Goal: Information Seeking & Learning: Stay updated

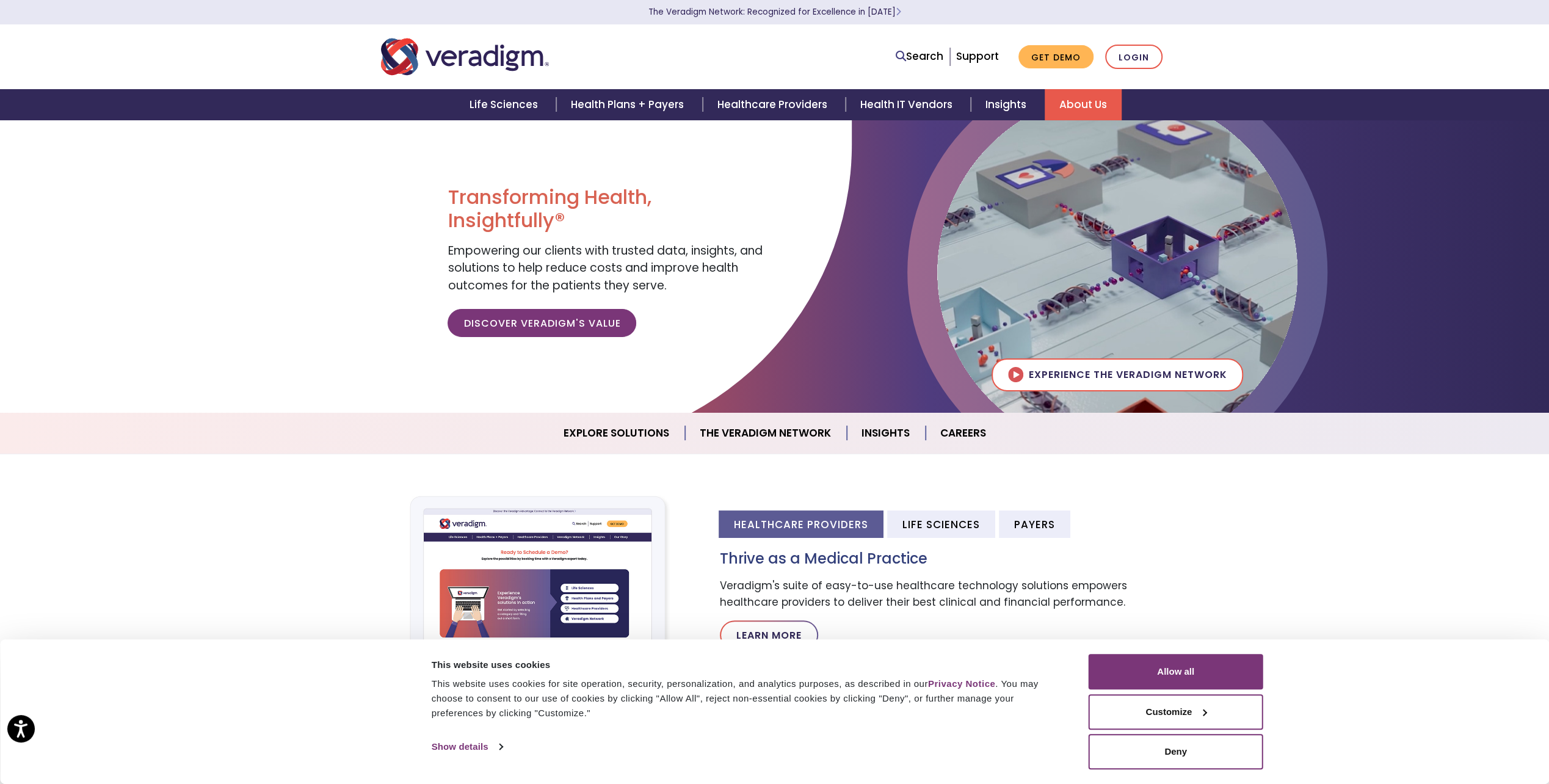
click at [1062, 103] on link "About Us" at bounding box center [1083, 104] width 77 height 31
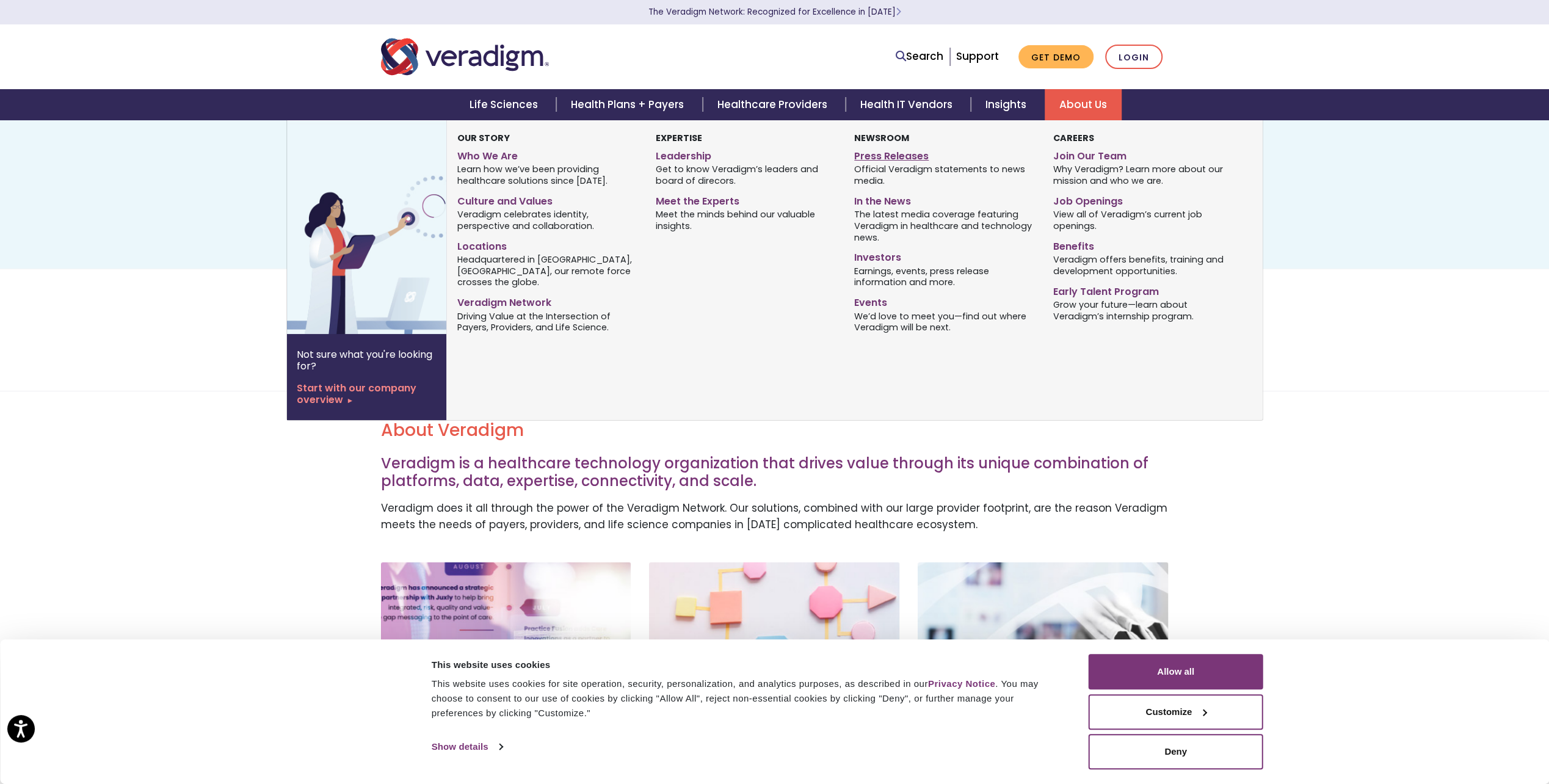
click at [883, 159] on link "Press Releases" at bounding box center [944, 154] width 180 height 18
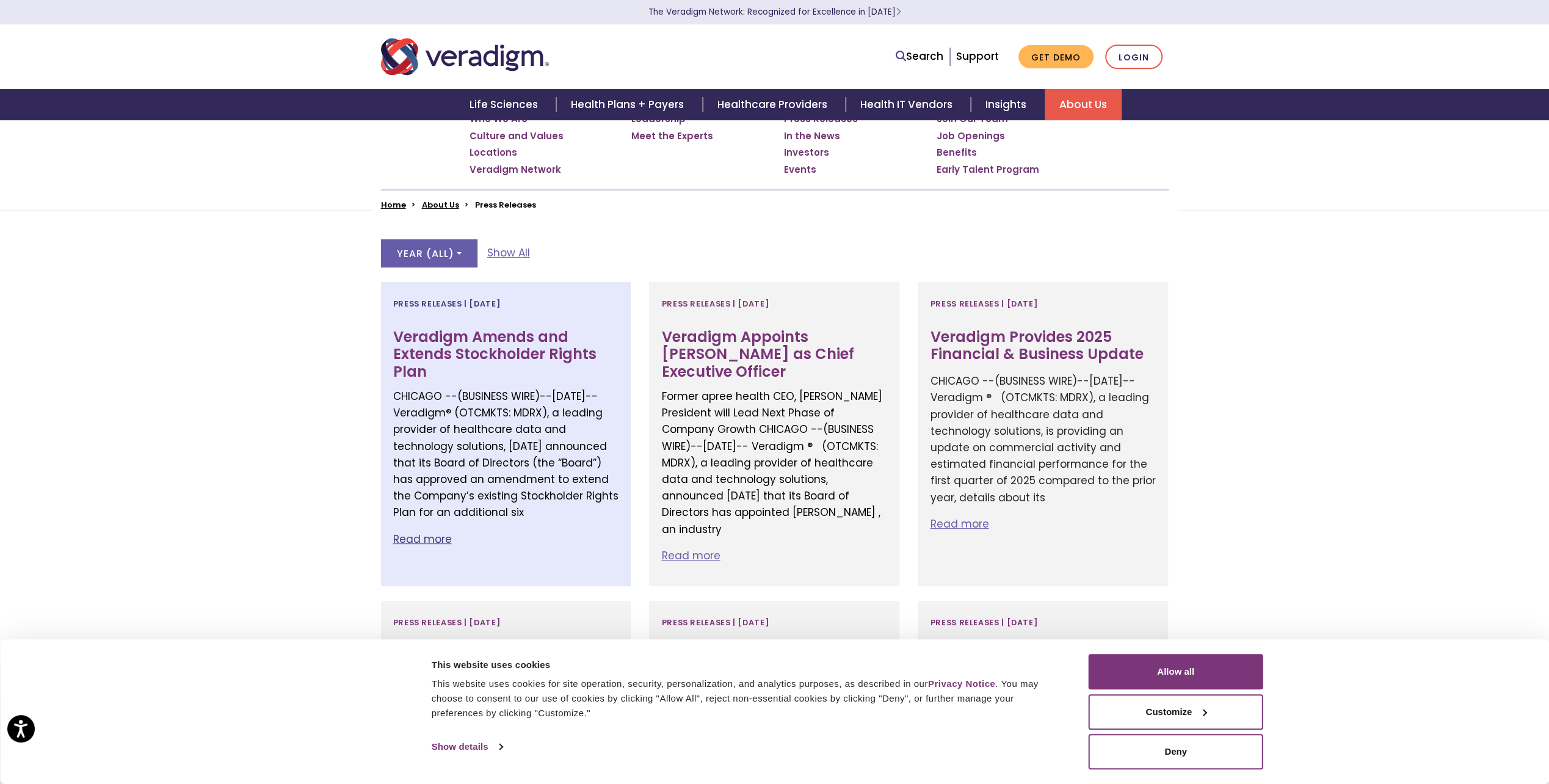
scroll to position [244, 0]
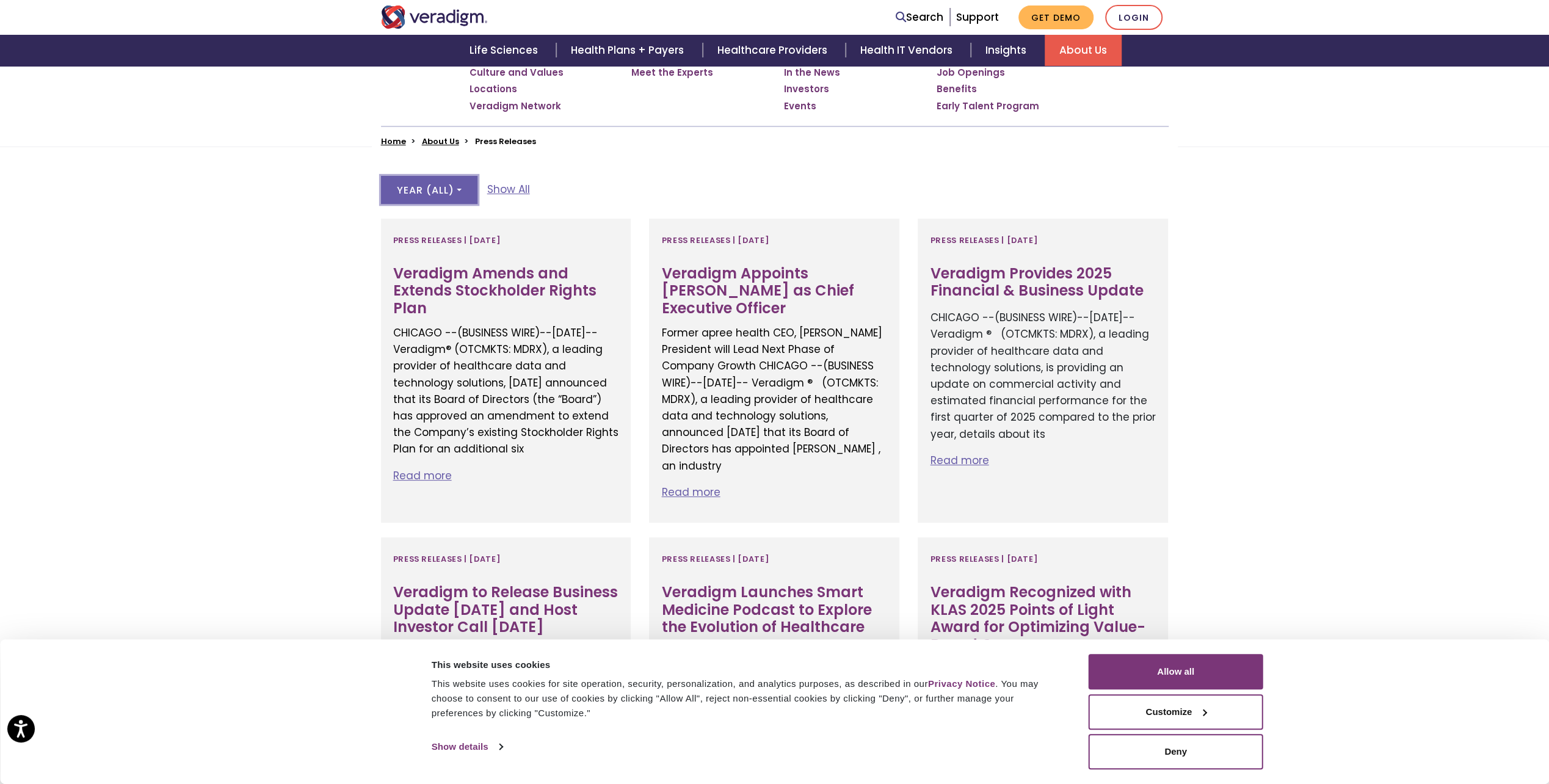
click at [462, 181] on button "Year ( All )" at bounding box center [429, 190] width 97 height 28
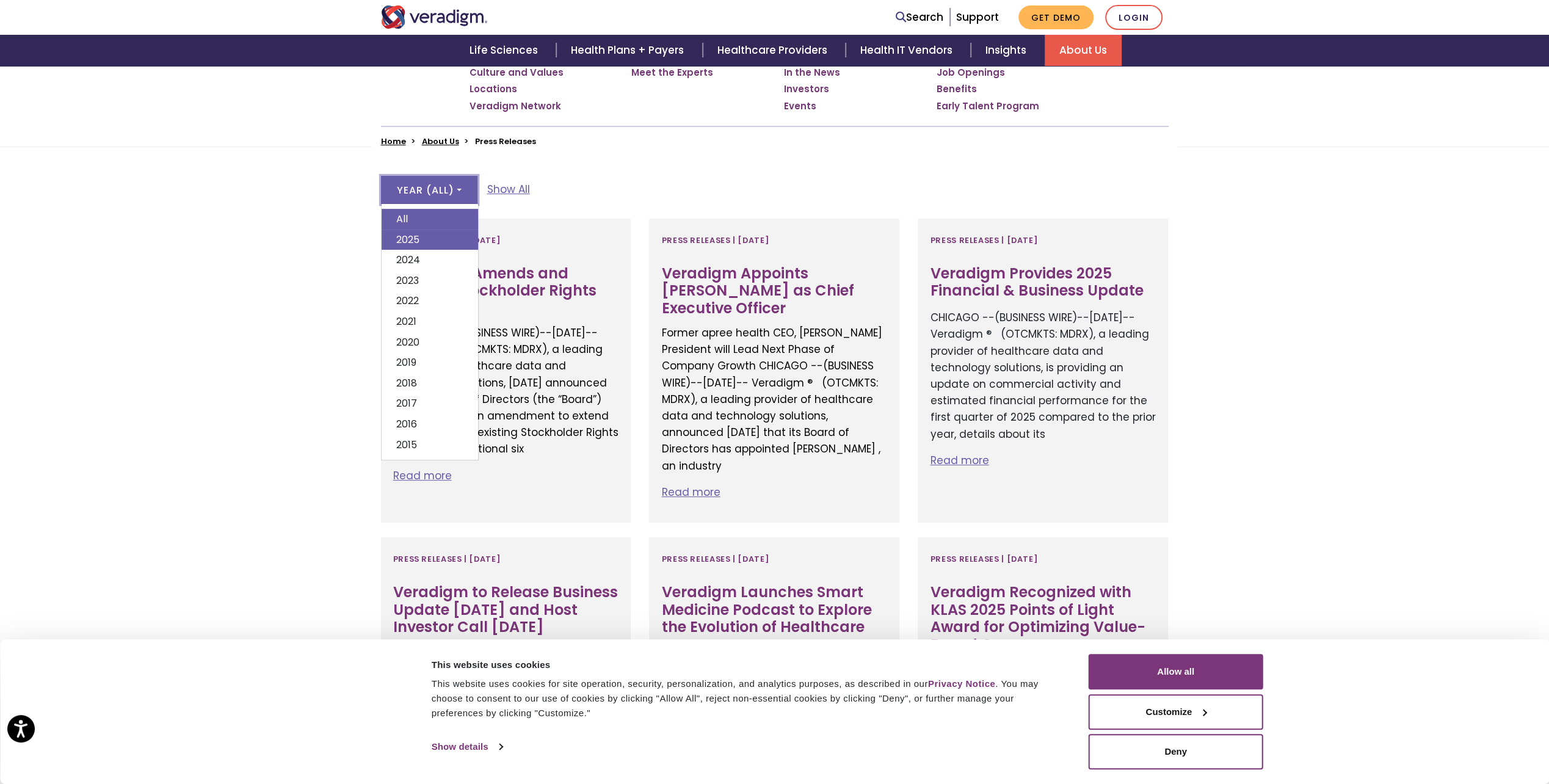
click at [433, 237] on link "2025" at bounding box center [429, 240] width 97 height 21
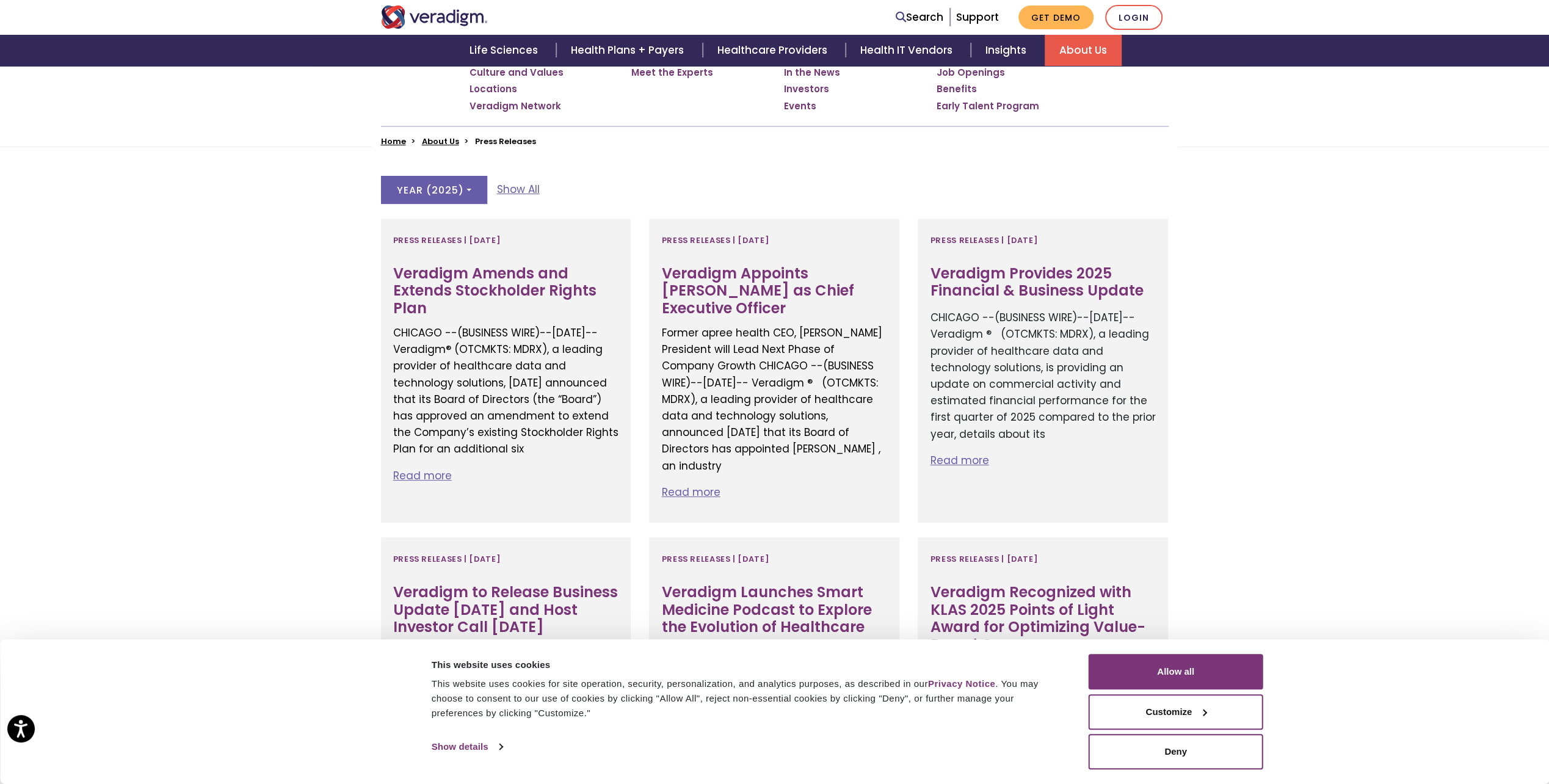
click at [606, 176] on div "Year ( 2025 ) All 2025 2024 2023 2022 2021 2020 2019 2018 2017 2016 2015 Show A…" at bounding box center [775, 197] width 788 height 43
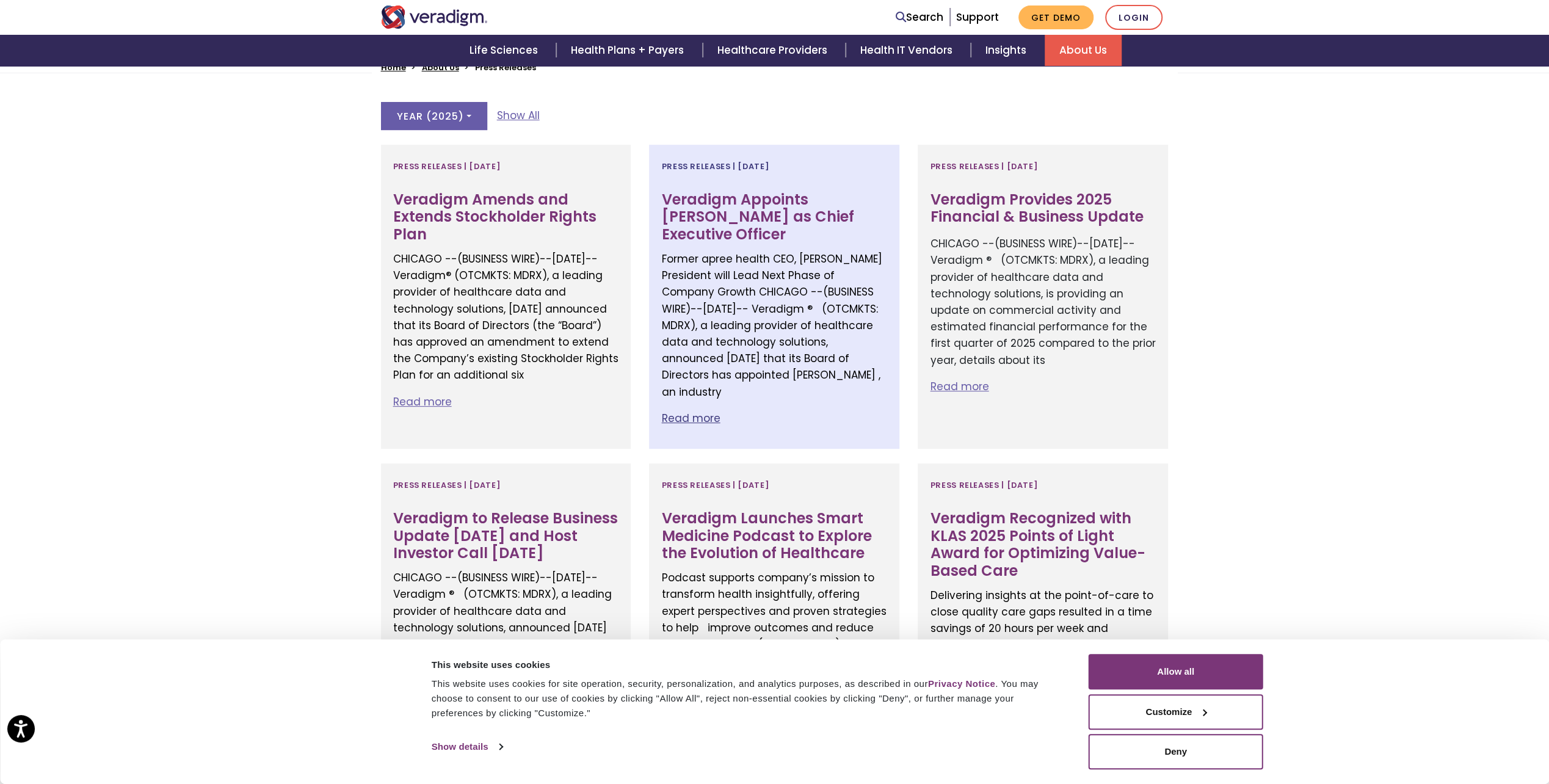
scroll to position [427, 0]
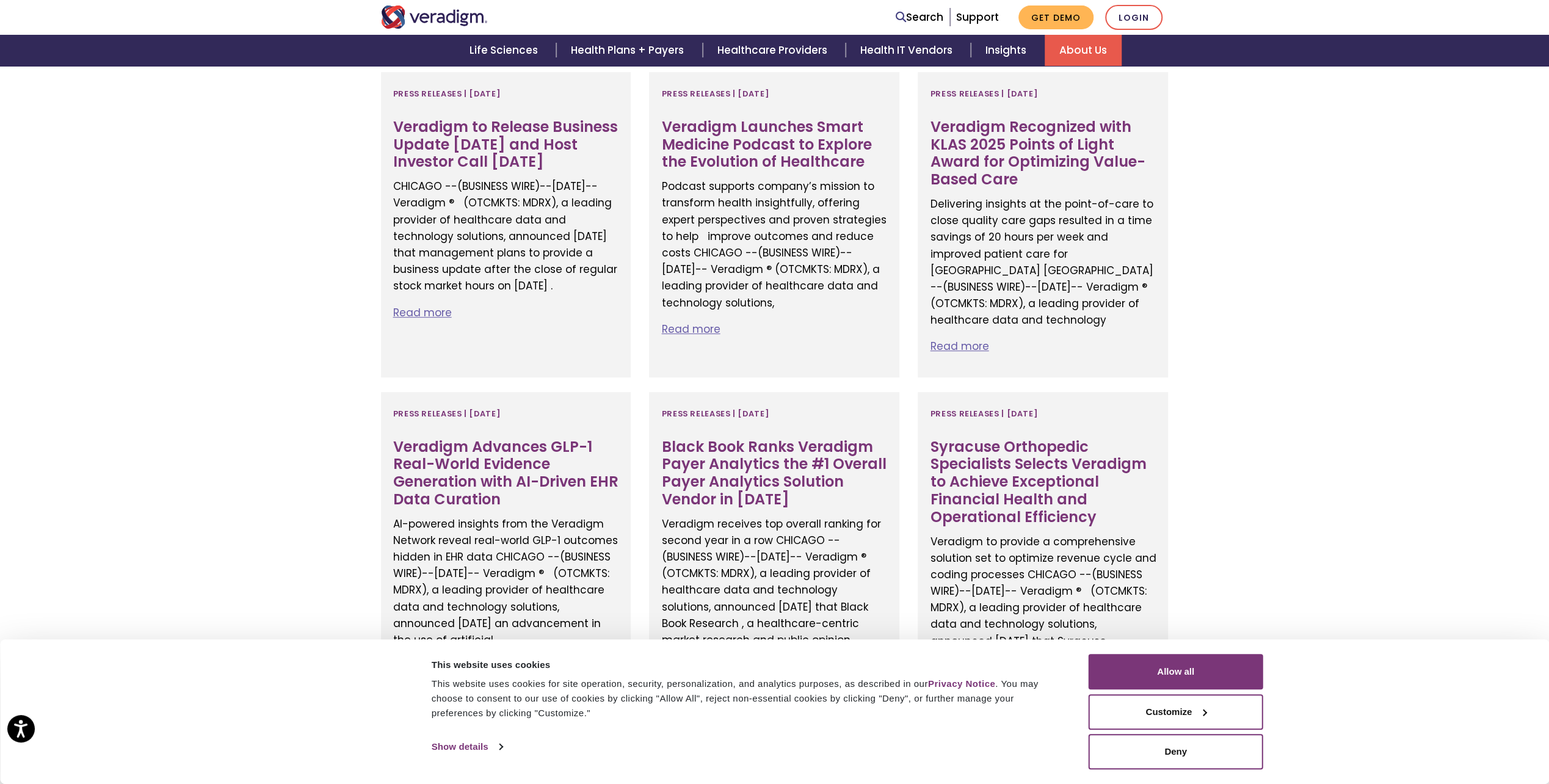
scroll to position [855, 0]
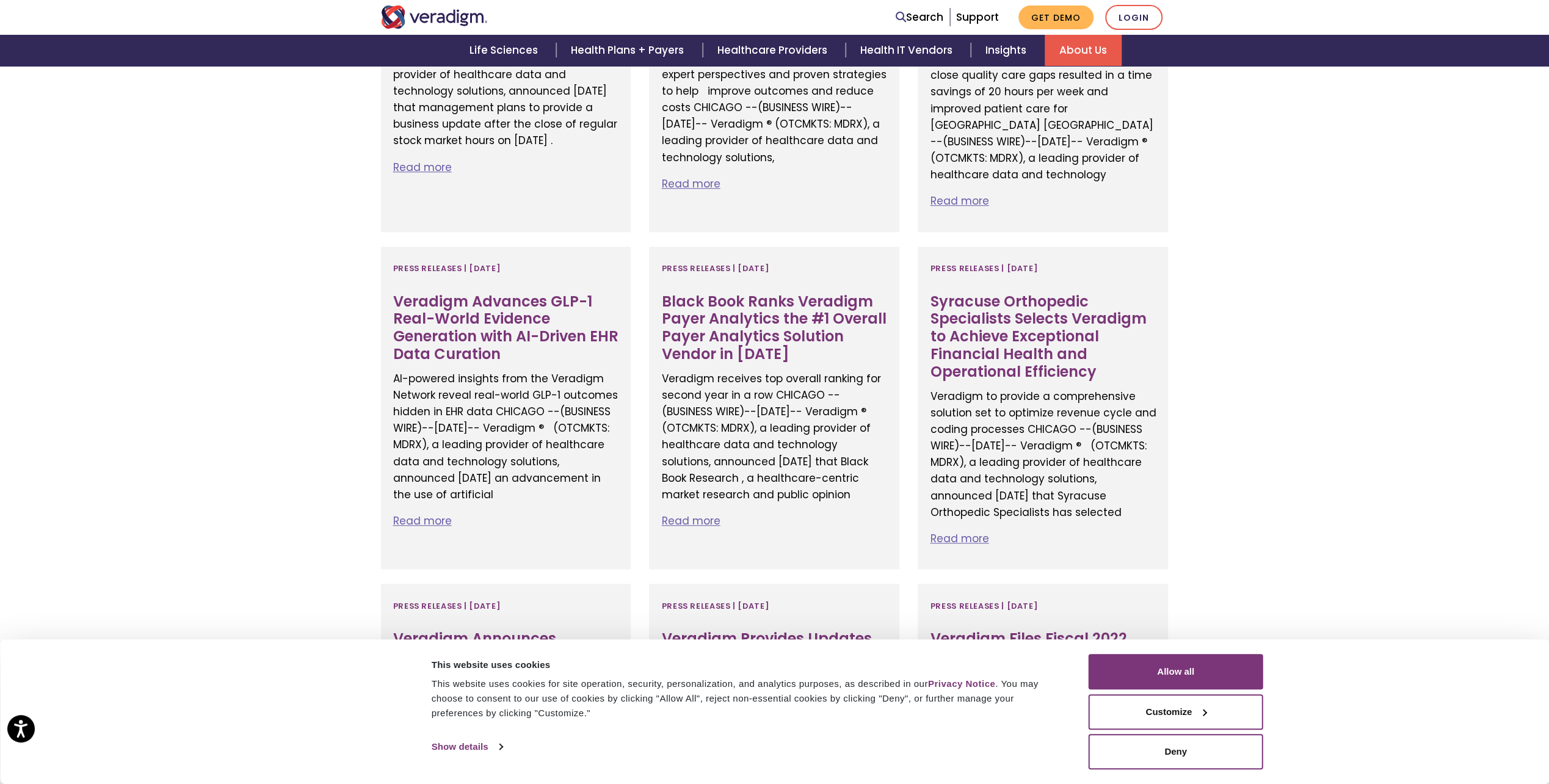
click at [1231, 682] on button "Allow all" at bounding box center [1176, 672] width 175 height 35
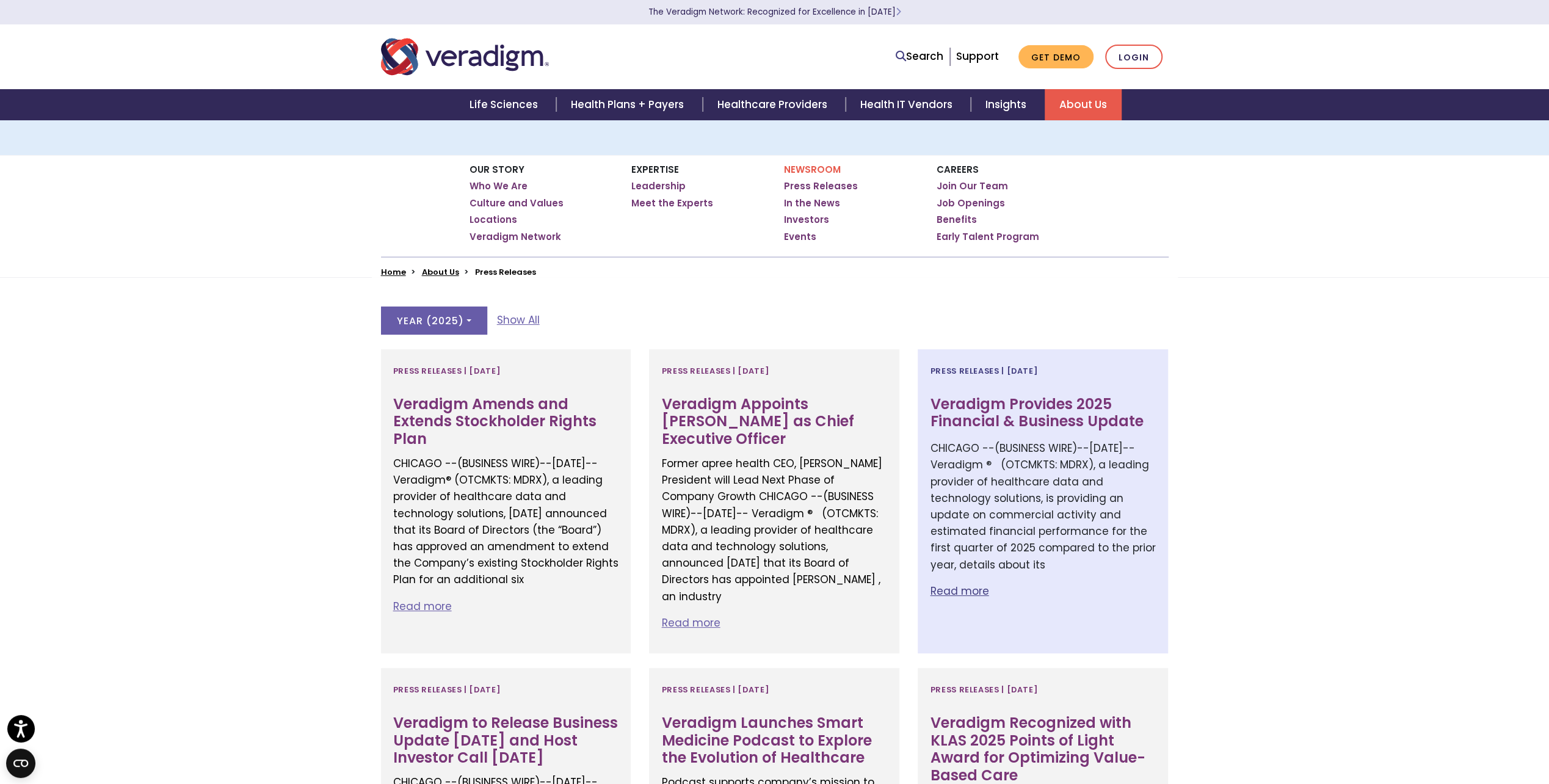
scroll to position [0, 0]
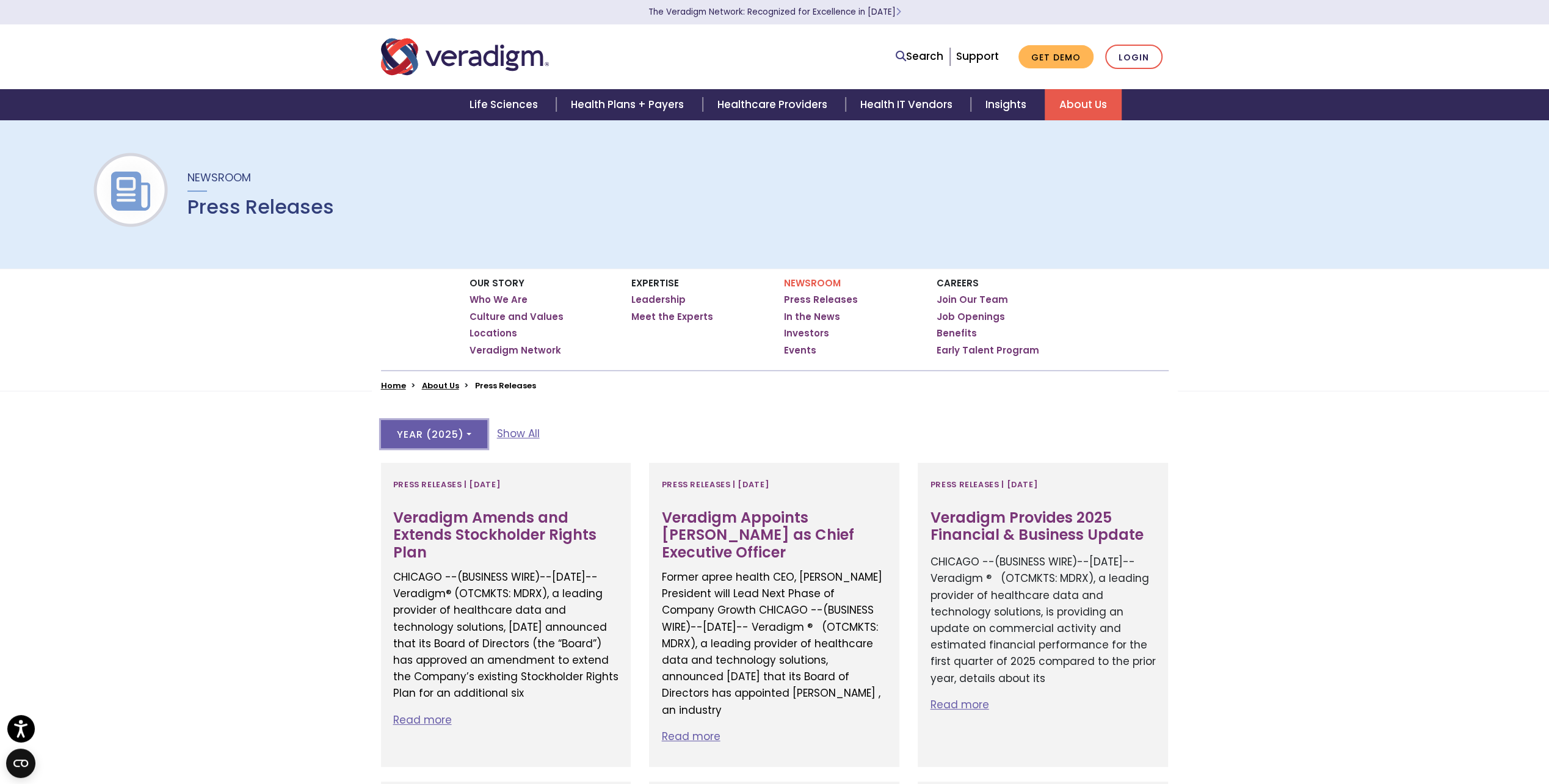
click at [448, 441] on button "Year ( 2025 )" at bounding box center [434, 434] width 106 height 28
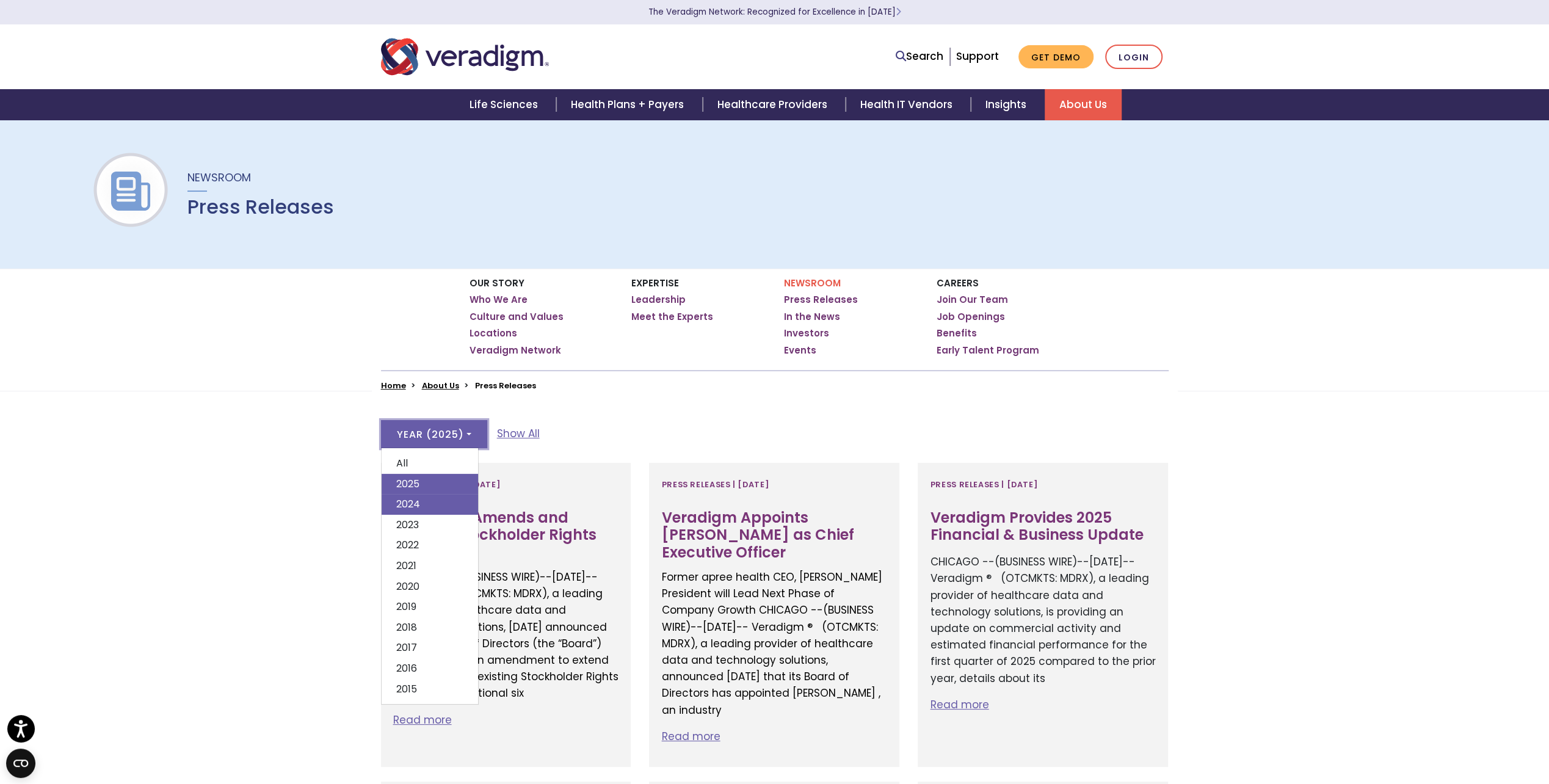
click at [435, 497] on link "2024" at bounding box center [429, 504] width 97 height 21
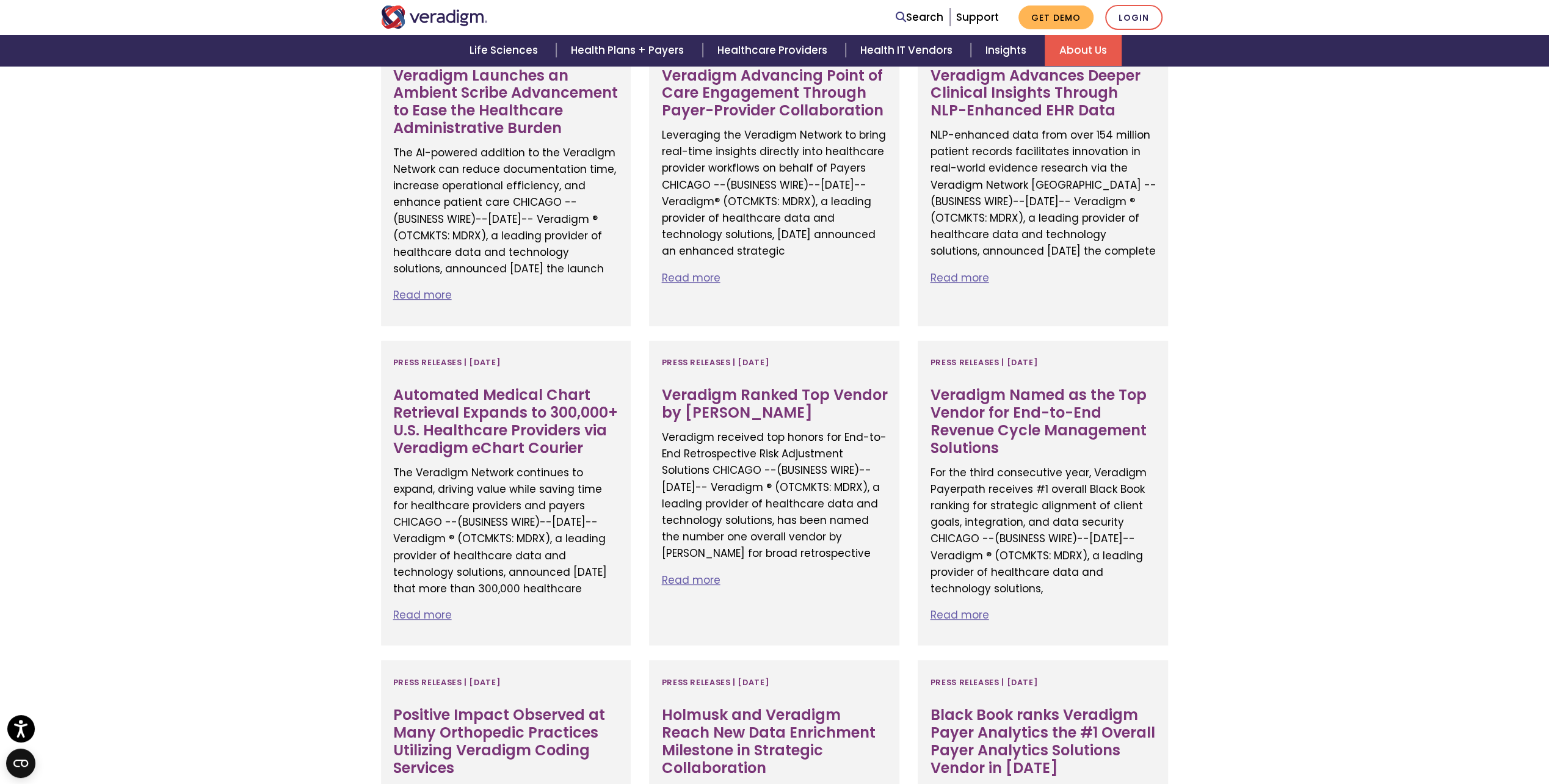
scroll to position [1832, 0]
